Goal: Feedback & Contribution: Leave review/rating

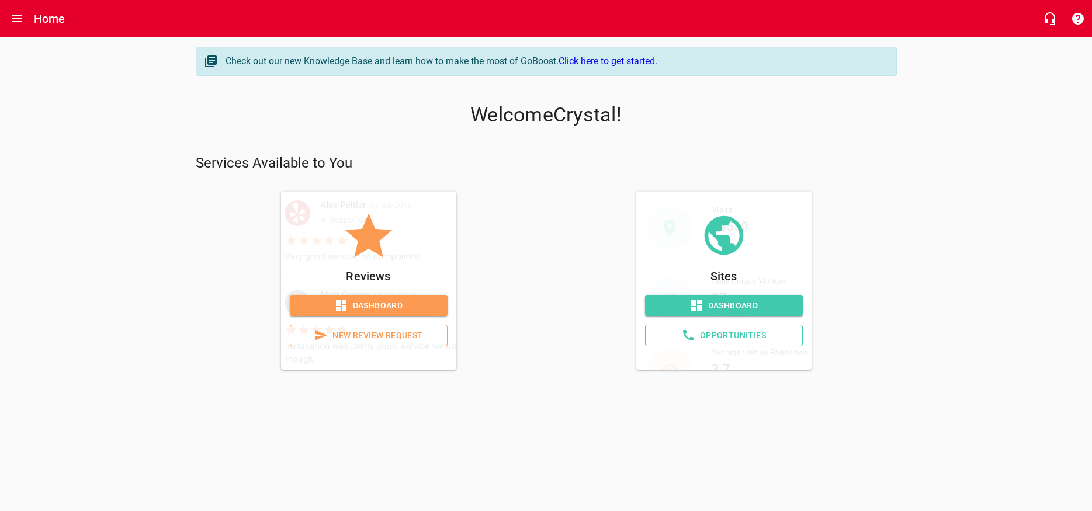
click at [371, 337] on span "New Review Request" at bounding box center [369, 335] width 138 height 15
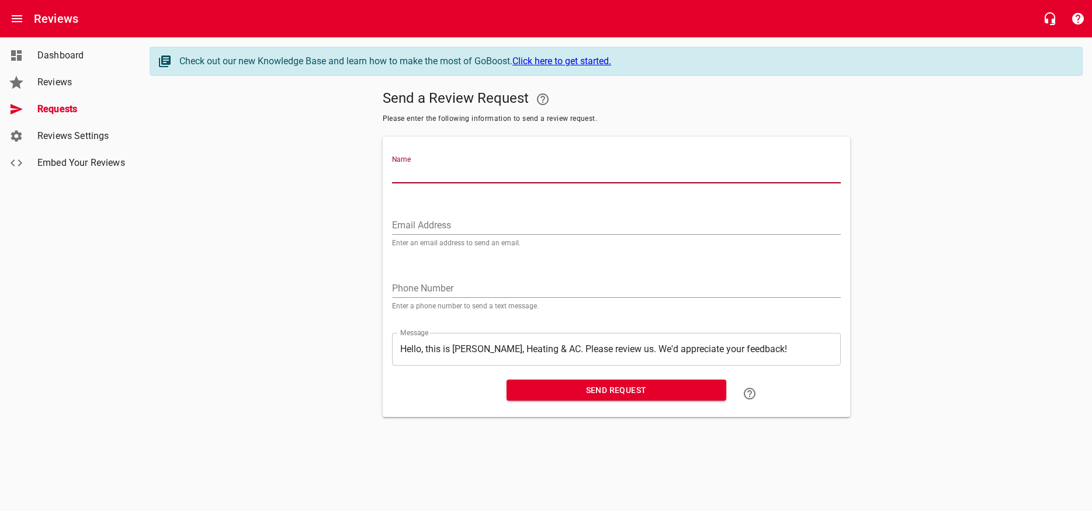
click at [425, 166] on input "Name" at bounding box center [616, 174] width 449 height 19
drag, startPoint x: 476, startPoint y: 174, endPoint x: 360, endPoint y: 188, distance: 117.1
click at [392, 184] on input "[PERSON_NAME] & [PERSON_NAME]" at bounding box center [616, 174] width 449 height 19
type input "[PERSON_NAME] & [PERSON_NAME]"
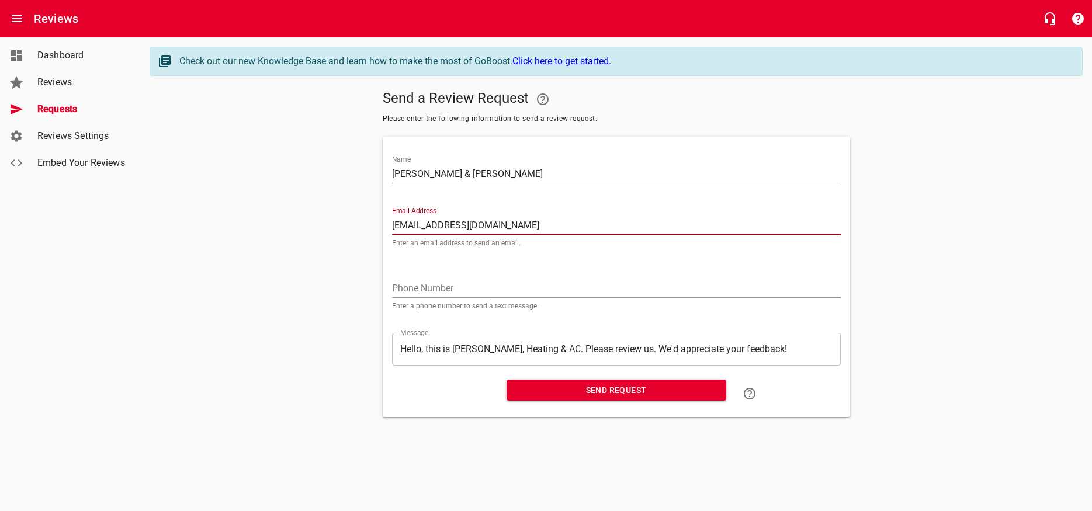
type input "[EMAIL_ADDRESS][DOMAIN_NAME]"
click at [589, 391] on span "Send Request" at bounding box center [616, 390] width 201 height 15
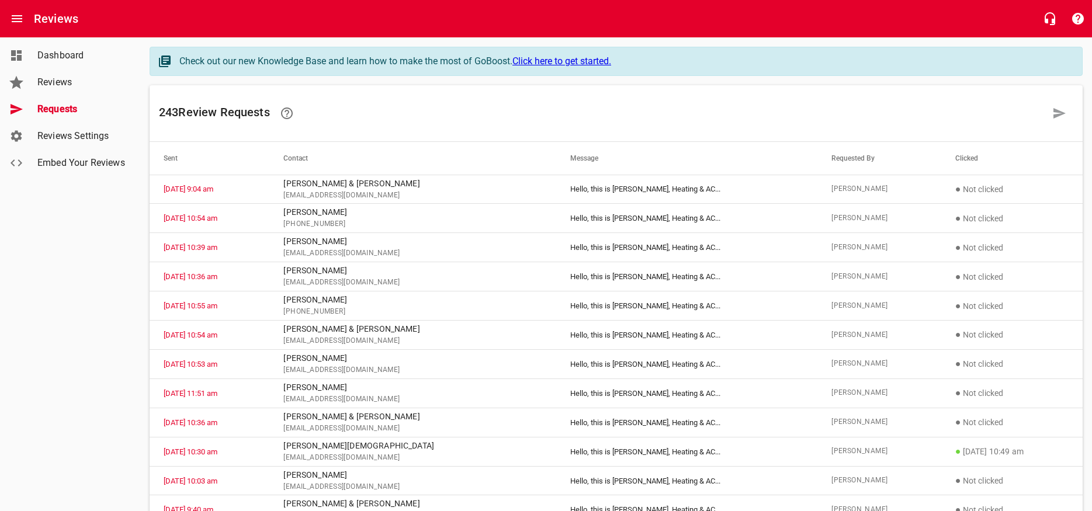
click at [57, 57] on span "Dashboard" at bounding box center [81, 56] width 89 height 14
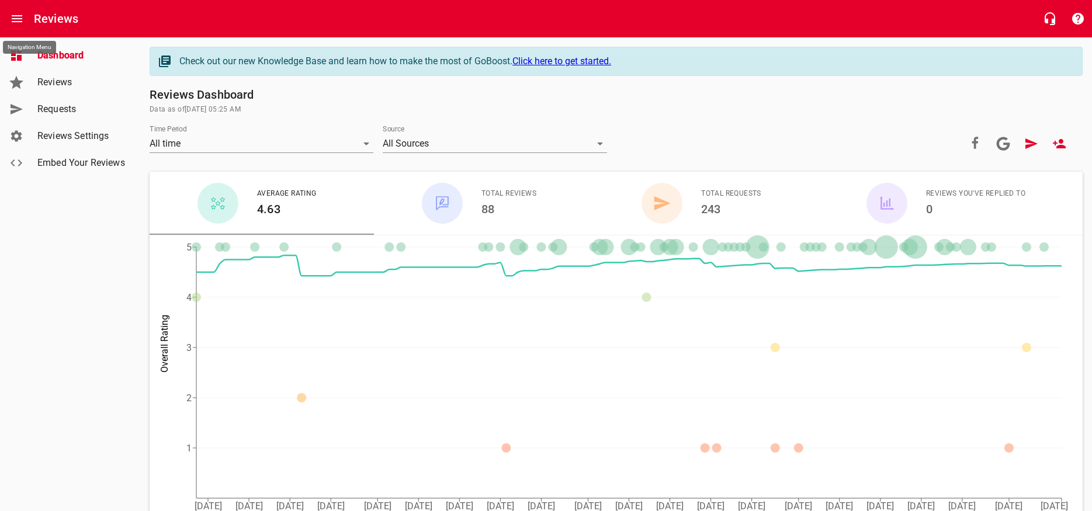
click at [17, 16] on icon "Open drawer" at bounding box center [17, 18] width 11 height 7
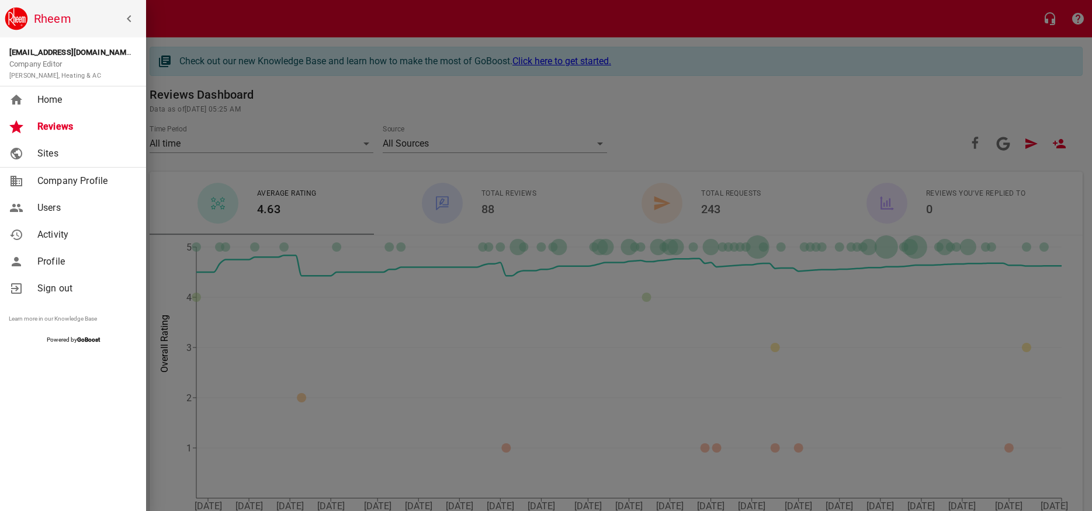
click at [50, 99] on span "Home" at bounding box center [84, 100] width 95 height 14
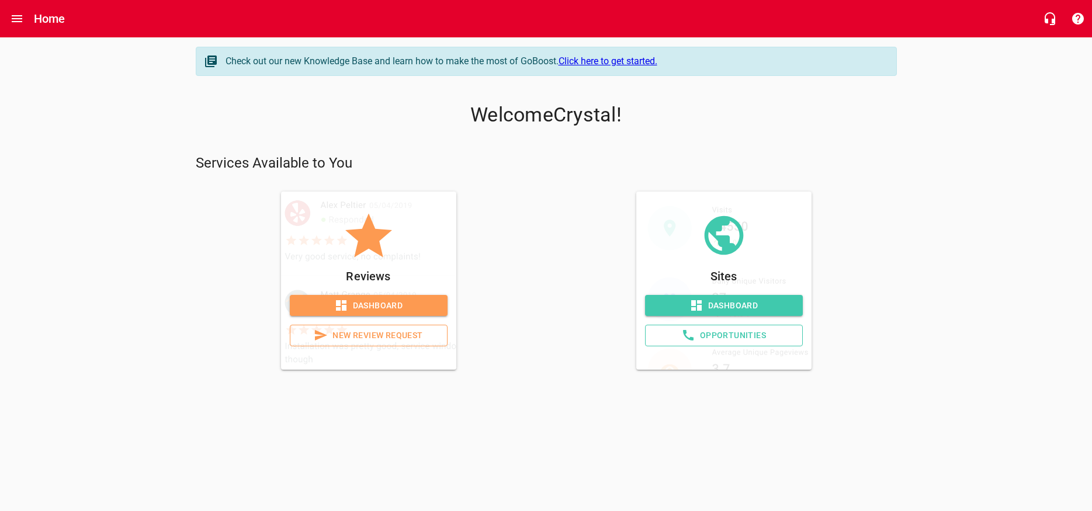
click at [368, 340] on span "New Review Request" at bounding box center [369, 335] width 138 height 15
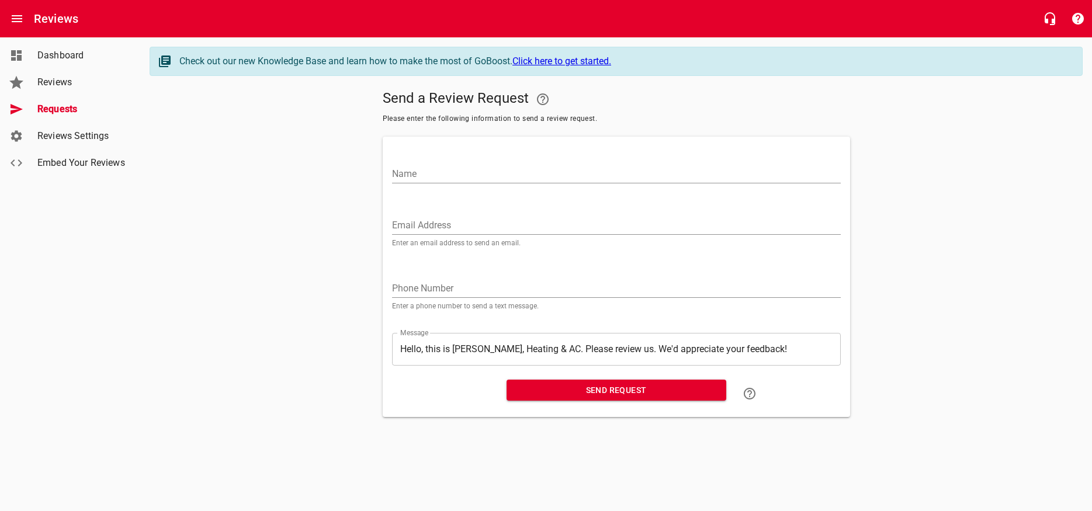
click at [458, 180] on input "Name" at bounding box center [616, 174] width 449 height 19
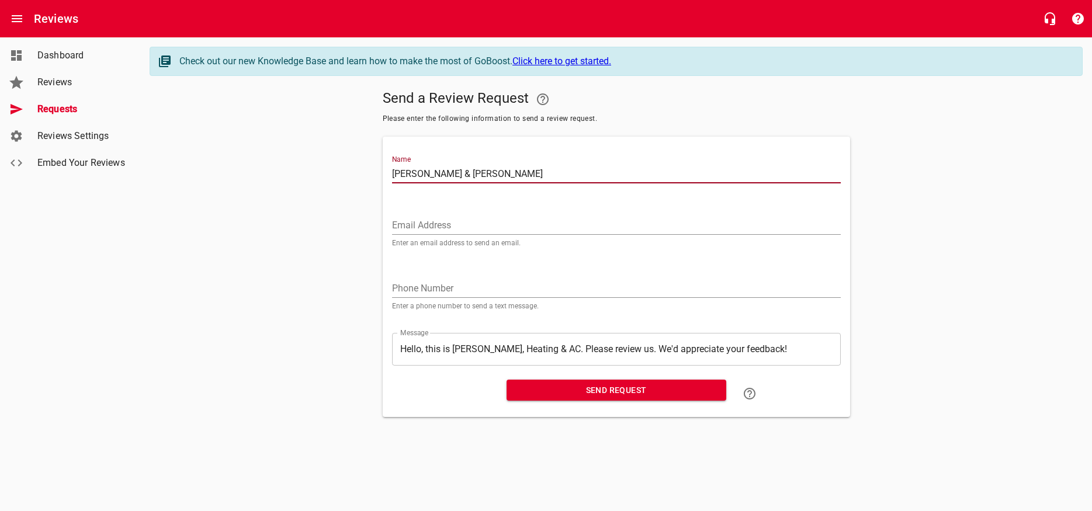
type input "[PERSON_NAME] & [PERSON_NAME]"
drag, startPoint x: 442, startPoint y: 292, endPoint x: 449, endPoint y: 297, distance: 8.3
click at [442, 294] on input "tel" at bounding box center [616, 288] width 449 height 19
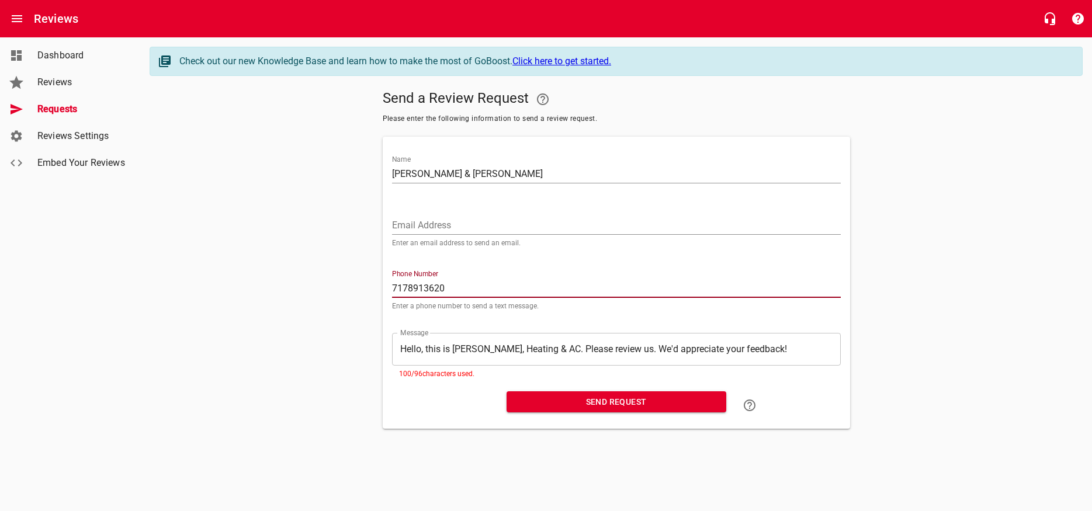
type input "7178913620"
click at [632, 403] on span "Send Request" at bounding box center [616, 402] width 201 height 15
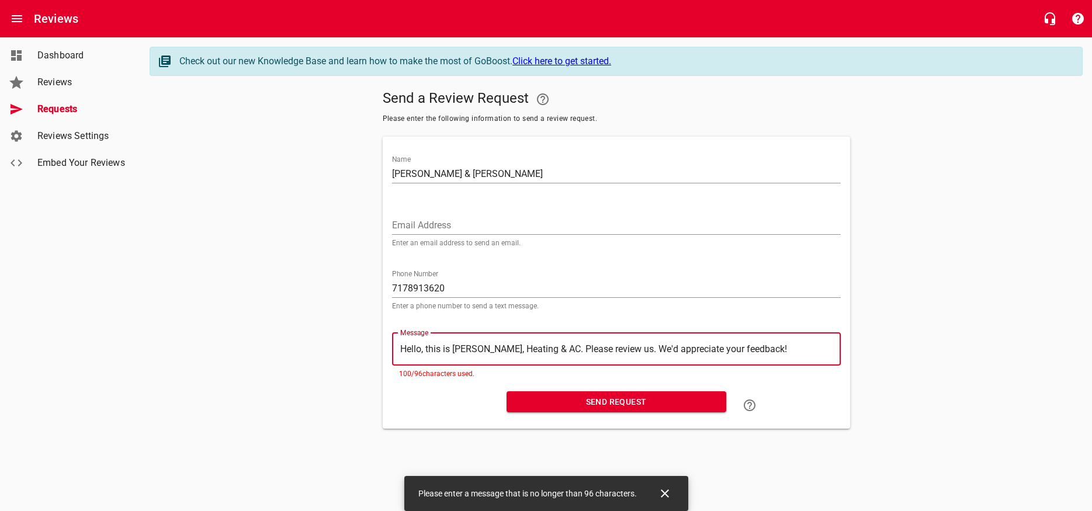
click at [424, 347] on textarea "Hello, this is [PERSON_NAME], Heating & AC. Please review us. We'd appreciate y…" at bounding box center [616, 349] width 432 height 11
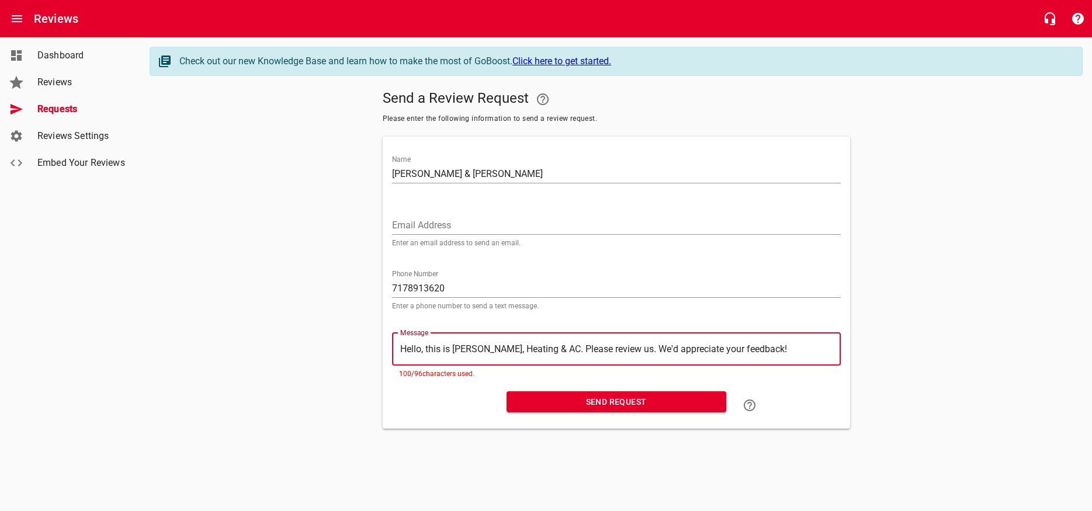
type textarea "Hell, this is [PERSON_NAME], Heating & AC. Please review us. We'd appreciate yo…"
type textarea "Hel, this is [PERSON_NAME], Heating & AC. Please review us. We'd appreciate you…"
type textarea "He, this is [PERSON_NAME], Heating & AC. Please review us. We'd appreciate your…"
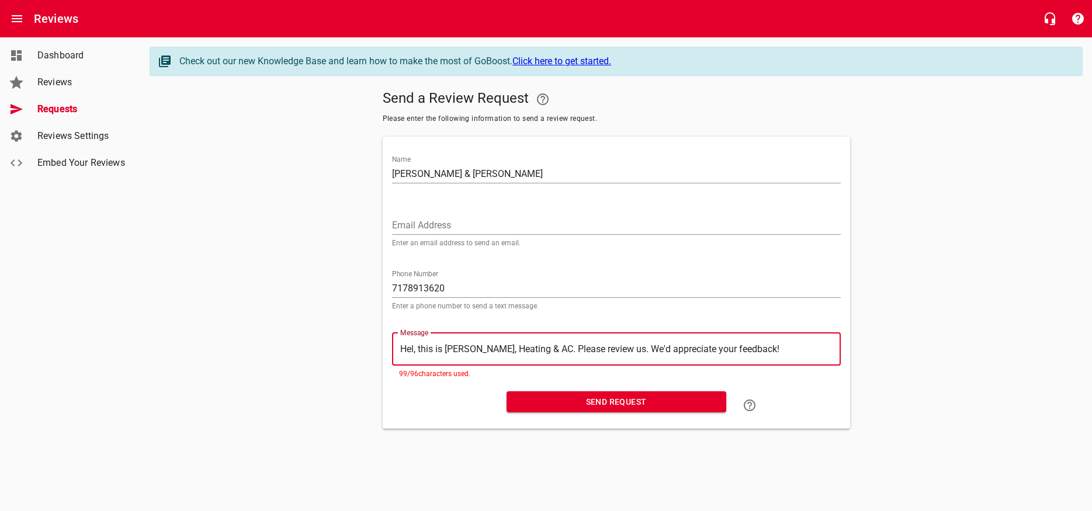
type textarea "He, this is [PERSON_NAME], Heating & AC. Please review us. We'd appreciate your…"
type textarea "H, this is [PERSON_NAME], Heating & AC. Please review us. We'd appreciate your …"
type textarea "Hi, this is [PERSON_NAME], Heating & AC. Please review us. We'd appreciate your…"
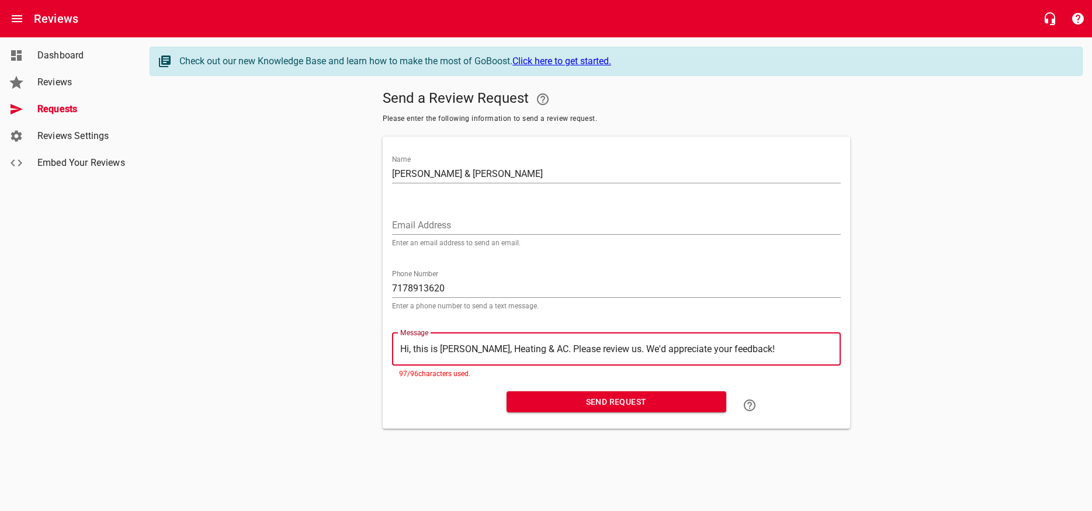
click at [594, 403] on span "Send Request" at bounding box center [616, 402] width 201 height 15
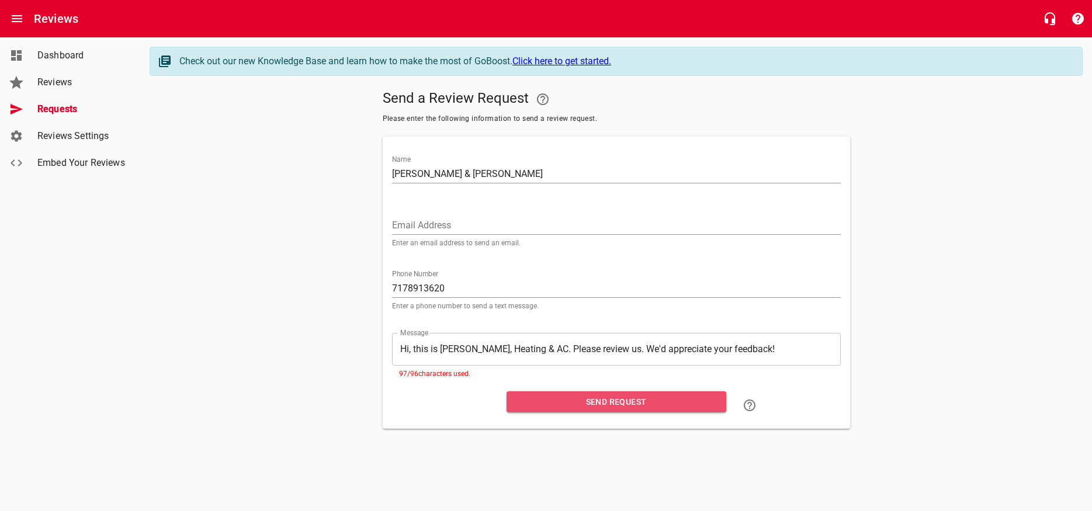
click at [645, 400] on span "Send Request" at bounding box center [616, 402] width 201 height 15
click at [411, 350] on textarea "Hi, this is [PERSON_NAME], Heating & AC. Please review us. We'd appreciate your…" at bounding box center [616, 349] width 432 height 11
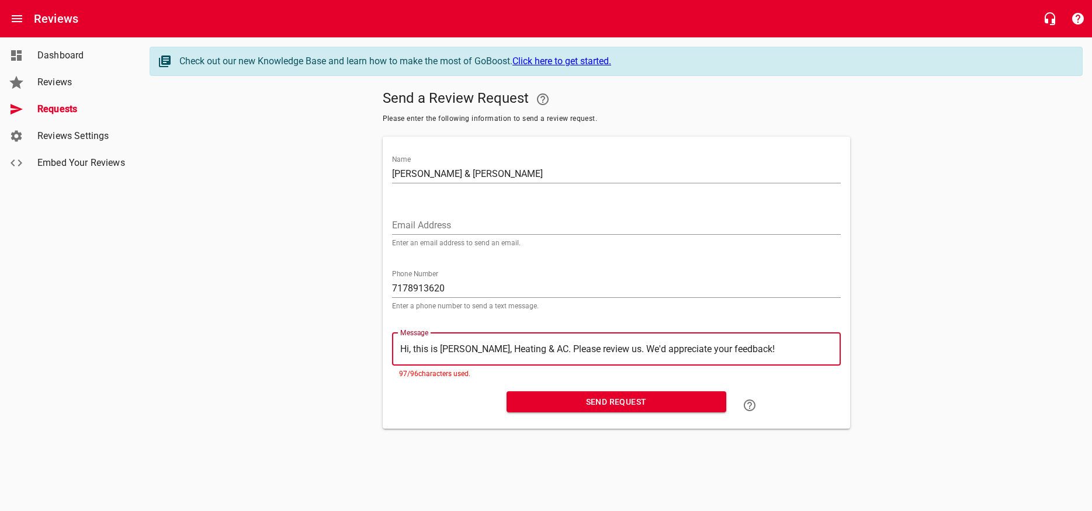
type textarea "Hi this is [PERSON_NAME], Heating & AC. Please review us. We'd appreciate your …"
click at [608, 406] on span "Send Request" at bounding box center [616, 402] width 201 height 15
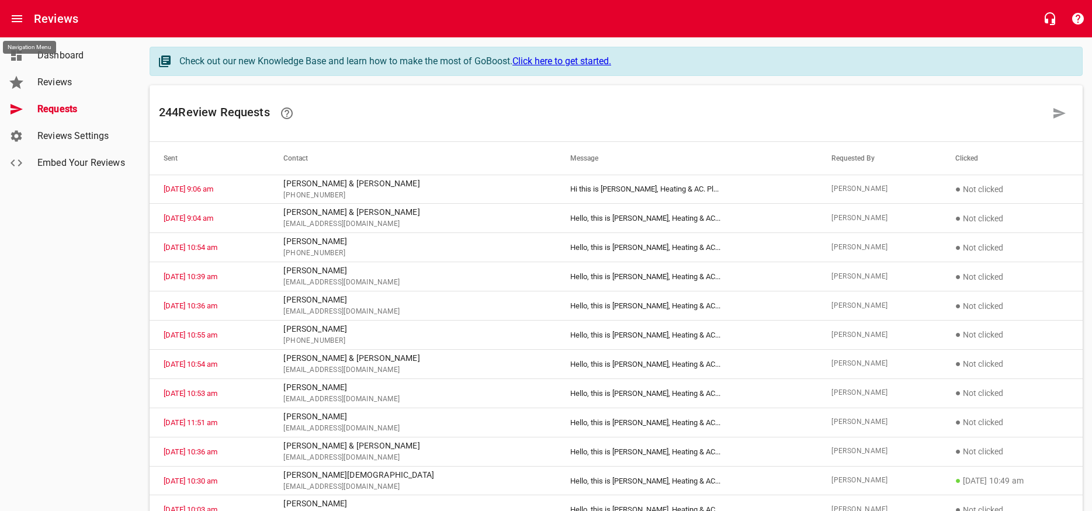
click at [20, 18] on icon "Open drawer" at bounding box center [17, 18] width 11 height 7
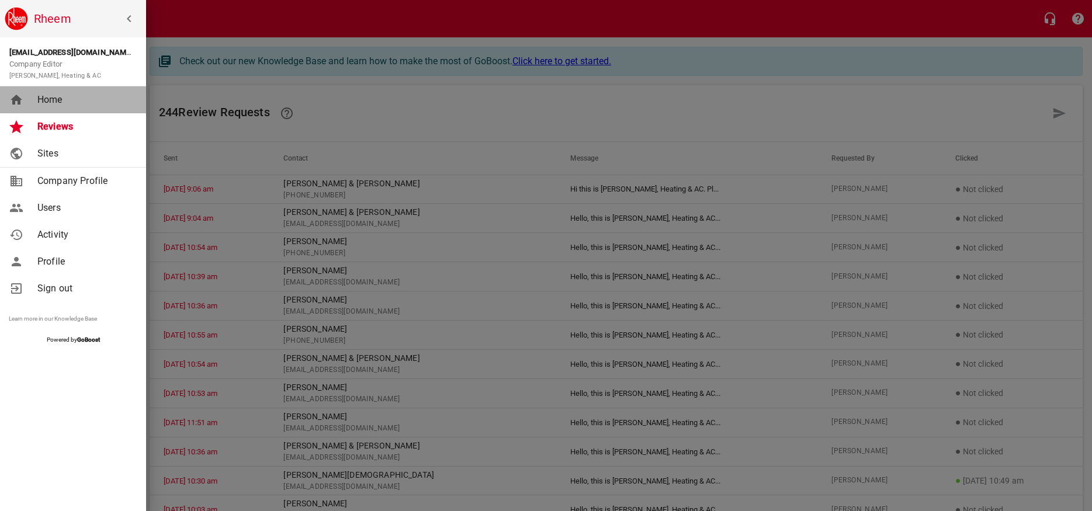
click at [50, 101] on span "Home" at bounding box center [84, 100] width 95 height 14
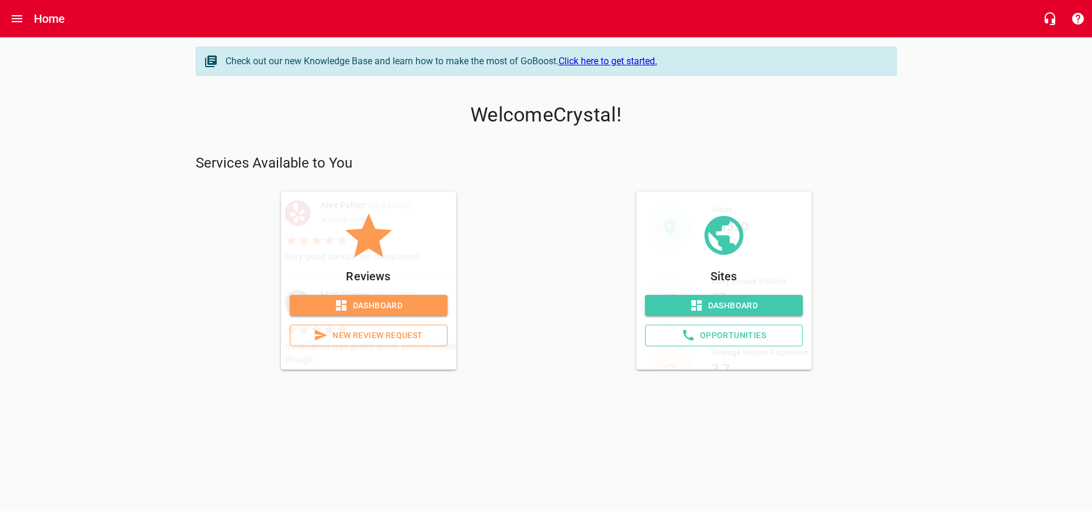
click at [372, 337] on span "New Review Request" at bounding box center [369, 335] width 138 height 15
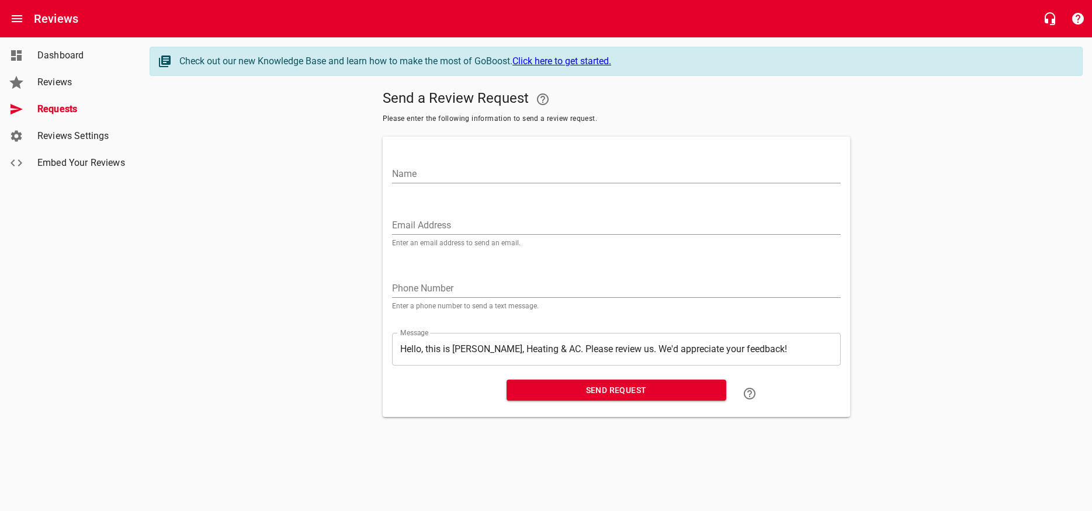
click at [428, 175] on input "Name" at bounding box center [616, 174] width 449 height 19
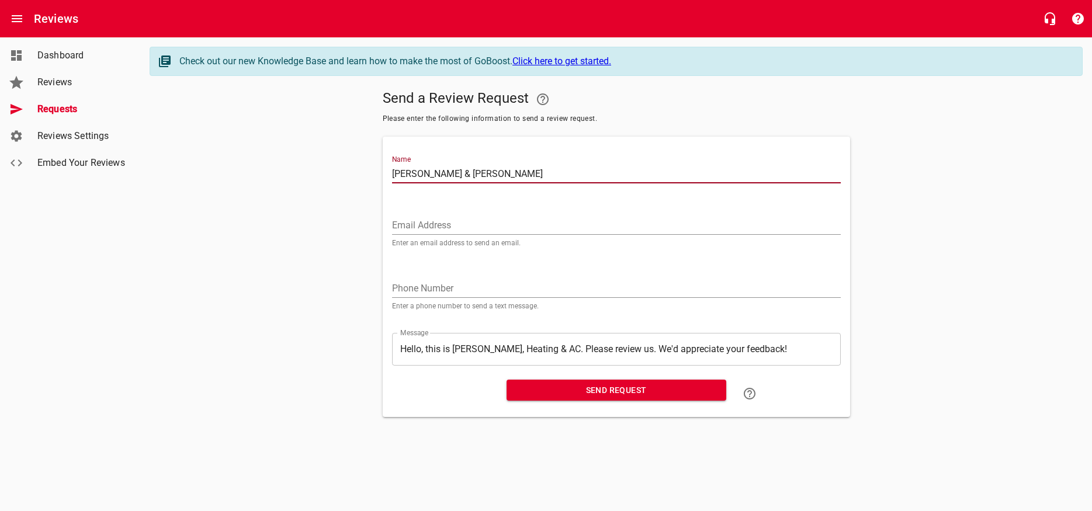
type input "[PERSON_NAME] & [PERSON_NAME]"
click at [437, 227] on input "Email Address" at bounding box center [616, 225] width 449 height 19
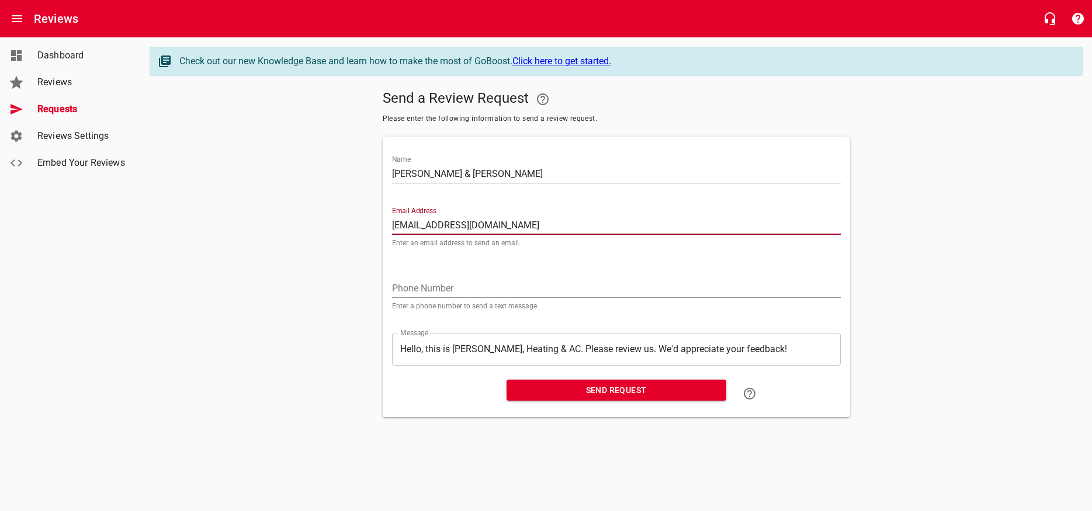
type input "[EMAIL_ADDRESS][DOMAIN_NAME]"
click at [600, 396] on span "Send Request" at bounding box center [616, 390] width 201 height 15
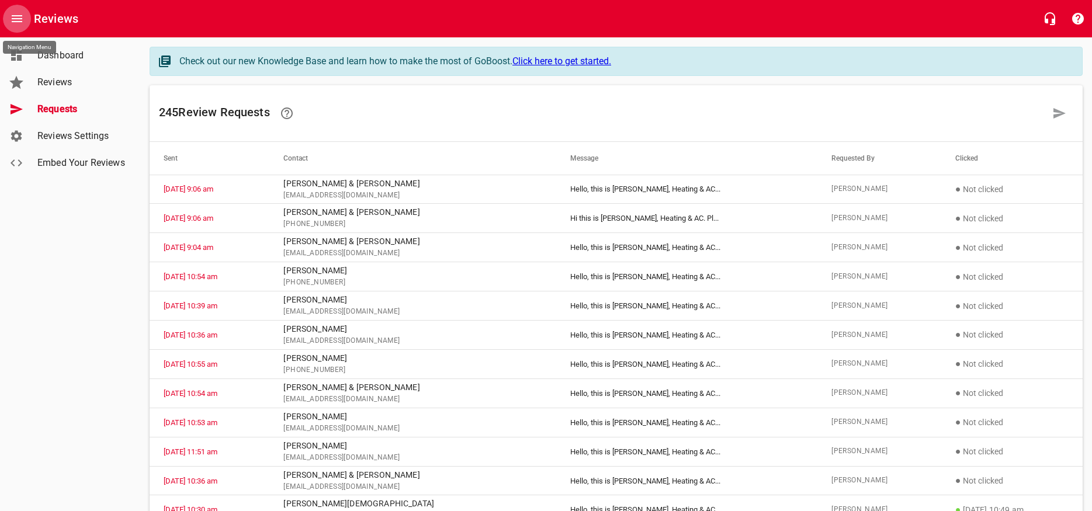
click at [12, 11] on button "Open drawer" at bounding box center [17, 19] width 28 height 28
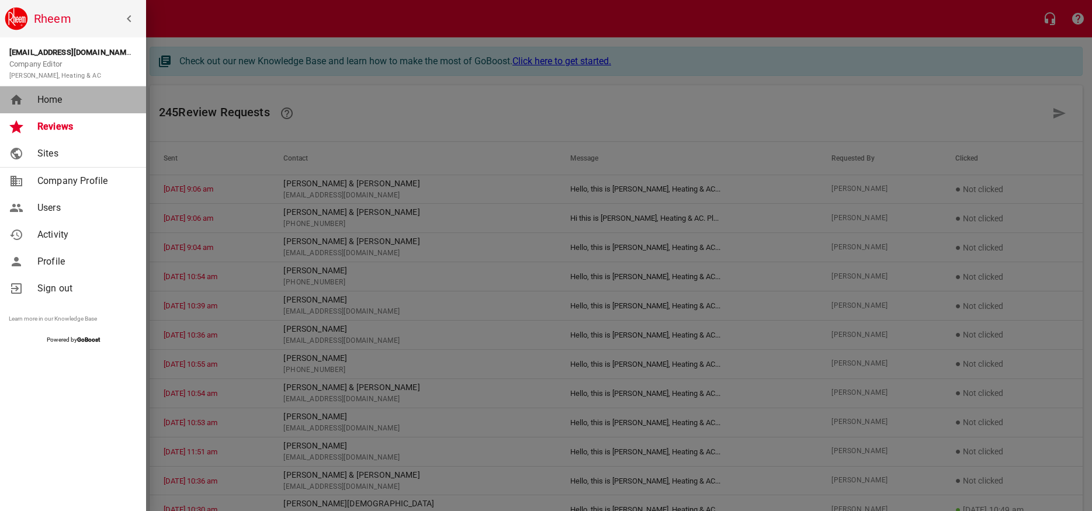
click at [39, 98] on span "Home" at bounding box center [84, 100] width 95 height 14
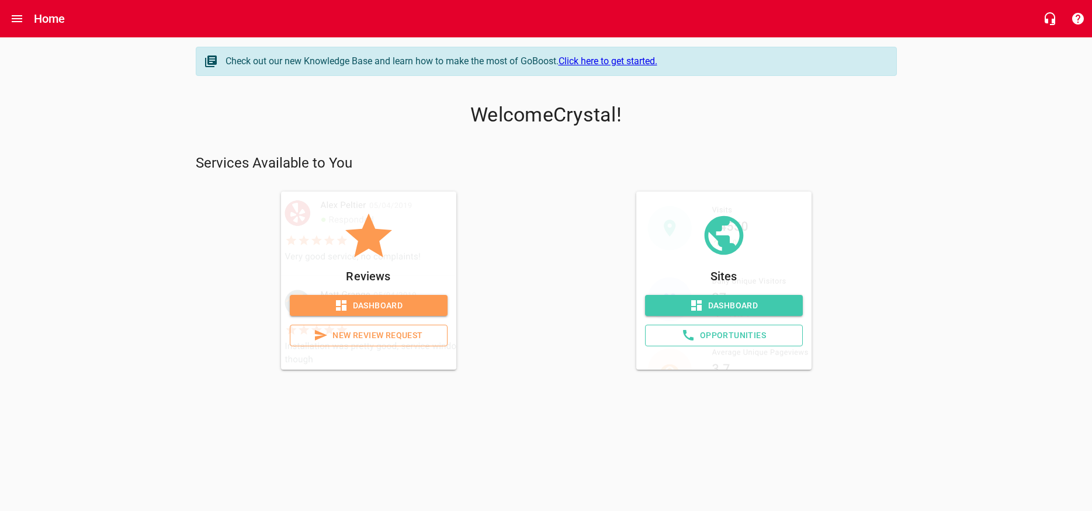
click at [401, 344] on link "New Review Request" at bounding box center [369, 336] width 158 height 22
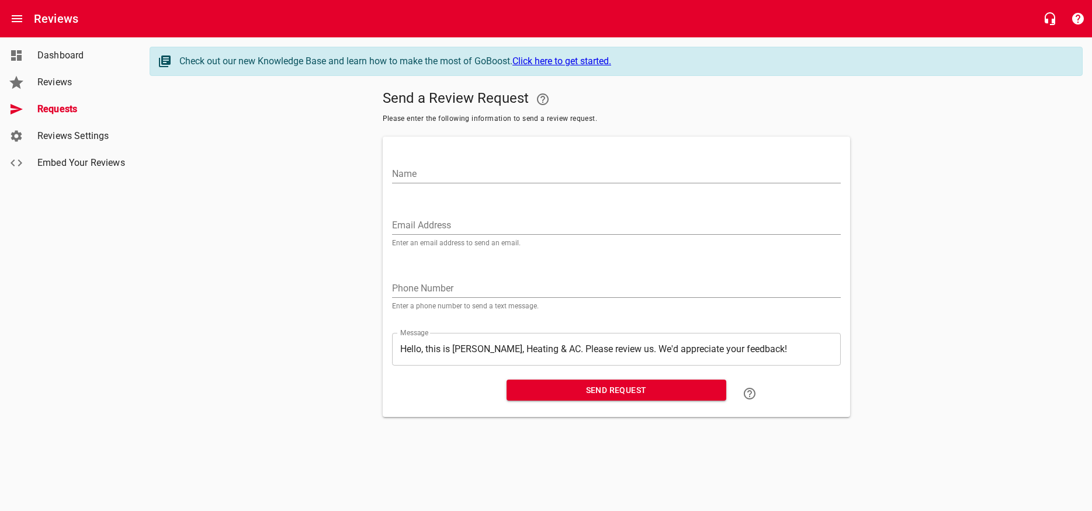
click at [448, 176] on input "Name" at bounding box center [616, 174] width 449 height 19
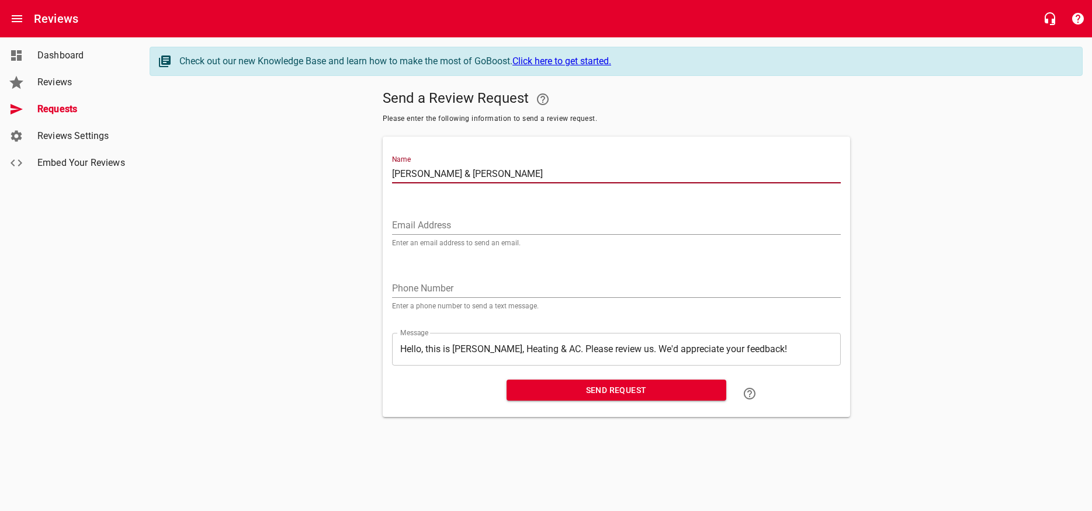
type input "[PERSON_NAME] & [PERSON_NAME]"
click at [456, 226] on input "Email Address" at bounding box center [616, 225] width 449 height 19
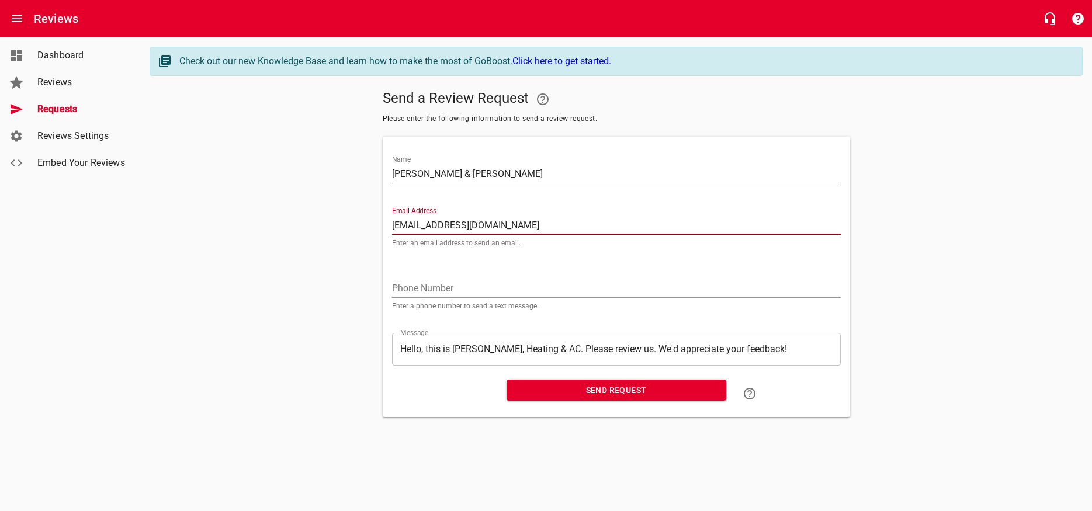
type input "[EMAIL_ADDRESS][DOMAIN_NAME]"
click at [604, 392] on span "Send Request" at bounding box center [616, 390] width 201 height 15
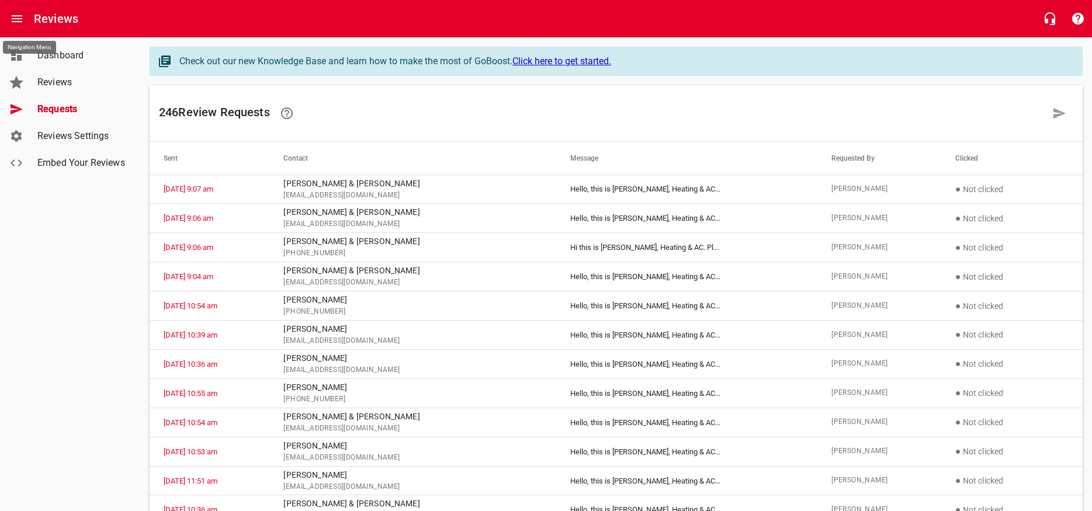
click at [11, 23] on icon "Open drawer" at bounding box center [17, 19] width 14 height 14
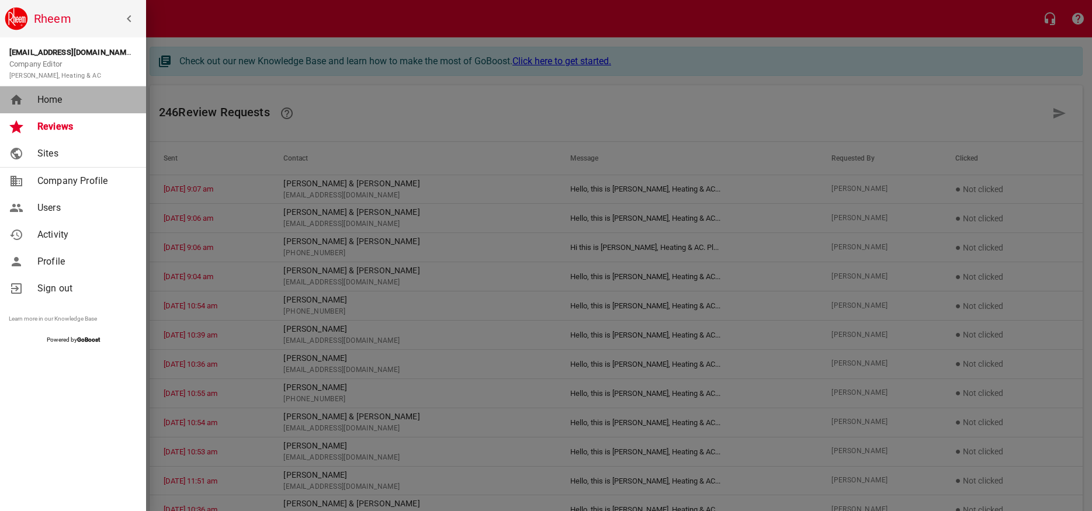
click at [43, 101] on span "Home" at bounding box center [84, 100] width 95 height 14
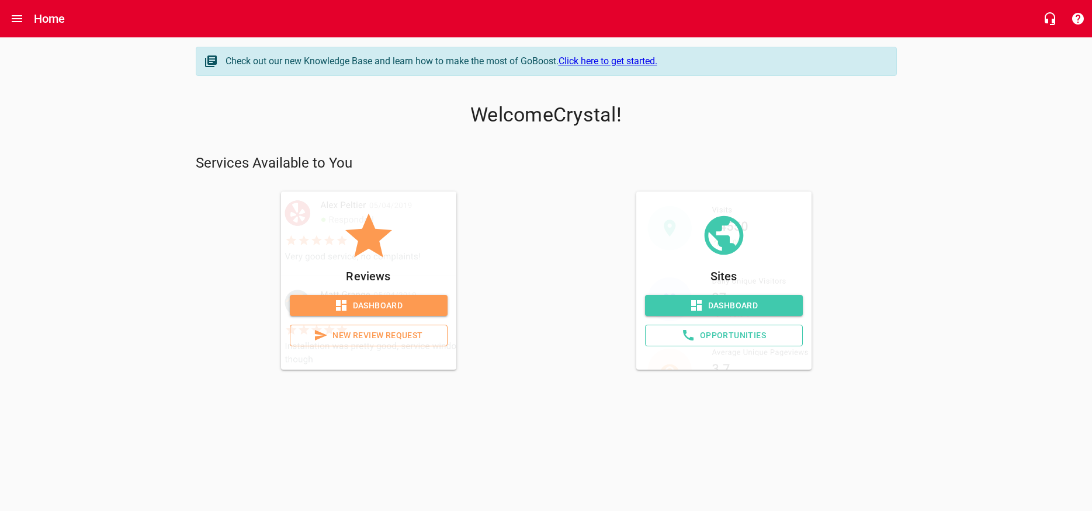
click at [392, 345] on link "New Review Request" at bounding box center [369, 336] width 158 height 22
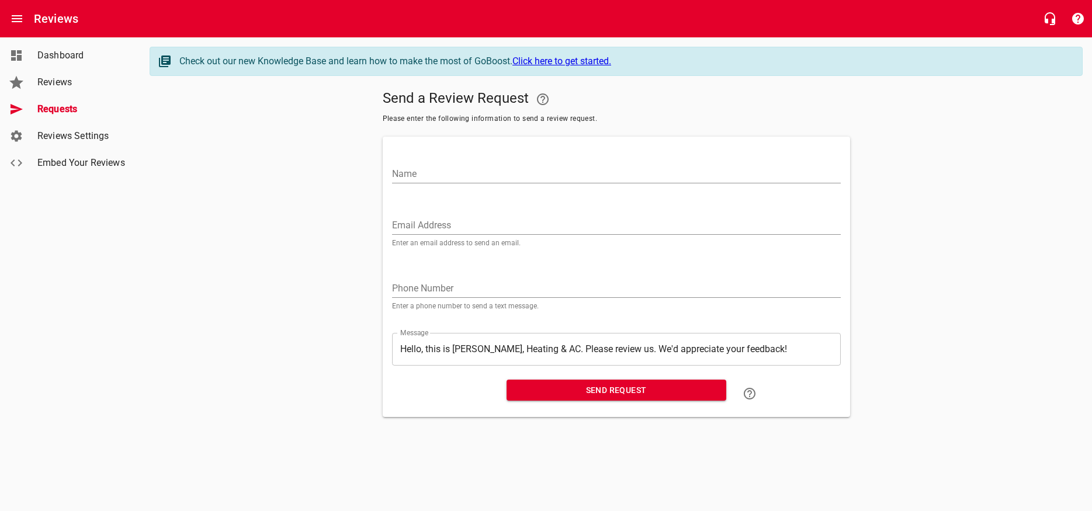
click at [417, 170] on input "Name" at bounding box center [616, 174] width 449 height 19
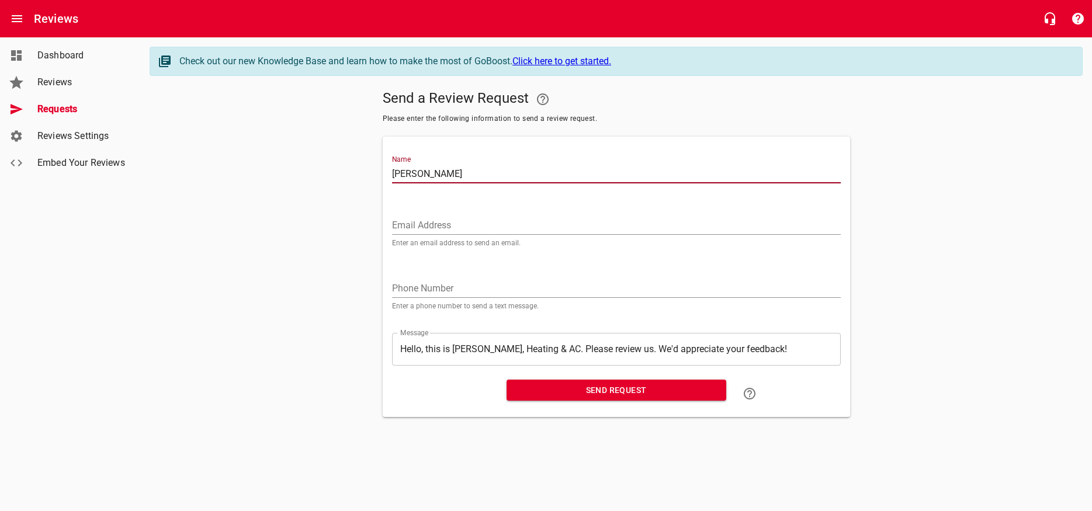
type input "[PERSON_NAME]"
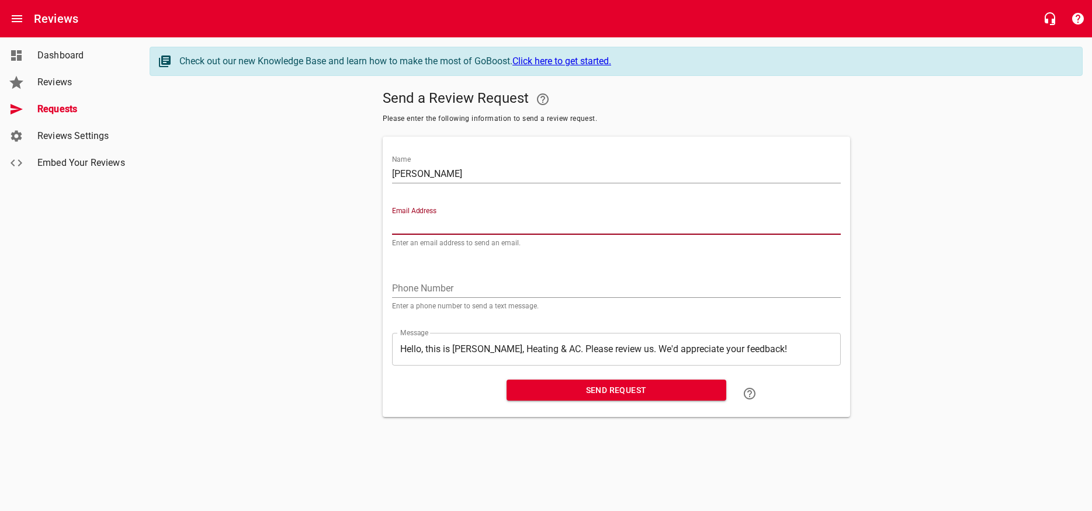
click at [470, 219] on input "Email Address" at bounding box center [616, 225] width 449 height 19
type input "[EMAIL_ADDRESS][DOMAIN_NAME]"
click at [584, 396] on span "Send Request" at bounding box center [616, 390] width 201 height 15
